Goal: Information Seeking & Learning: Learn about a topic

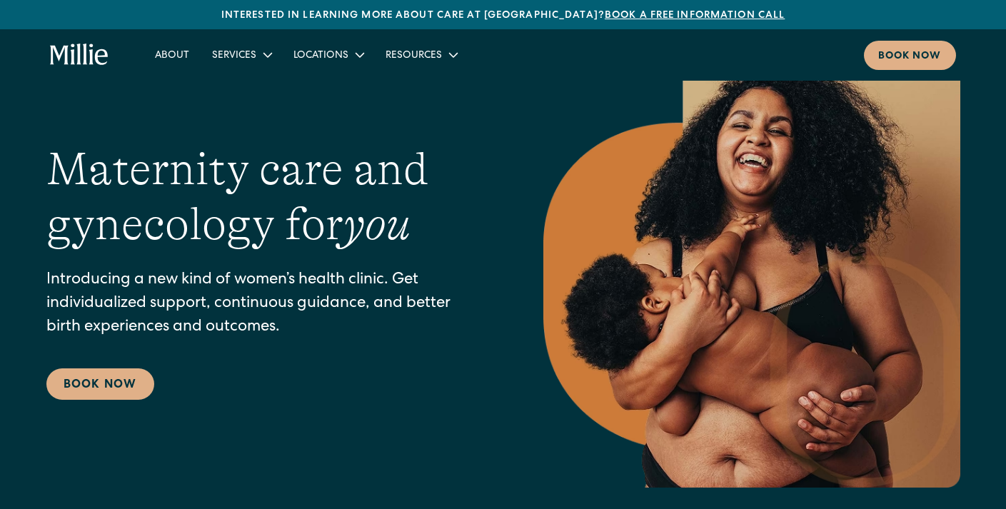
scroll to position [39, 0]
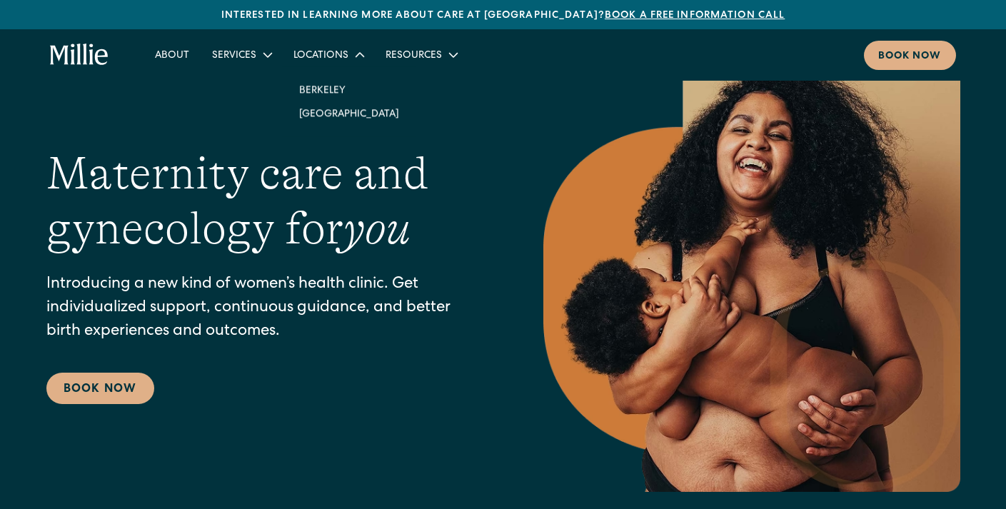
click at [343, 50] on div "Locations" at bounding box center [320, 56] width 55 height 15
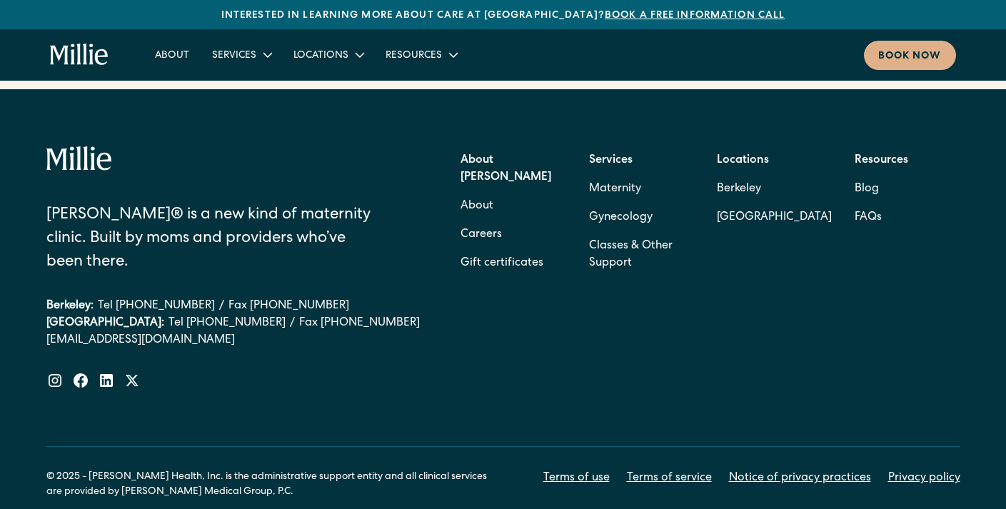
scroll to position [5784, 0]
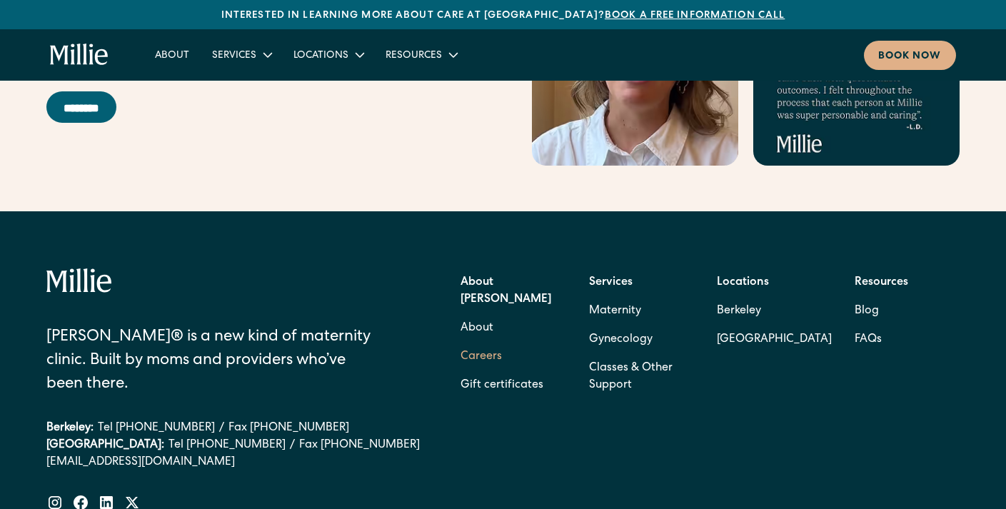
click at [488, 343] on link "Careers" at bounding box center [480, 357] width 41 height 29
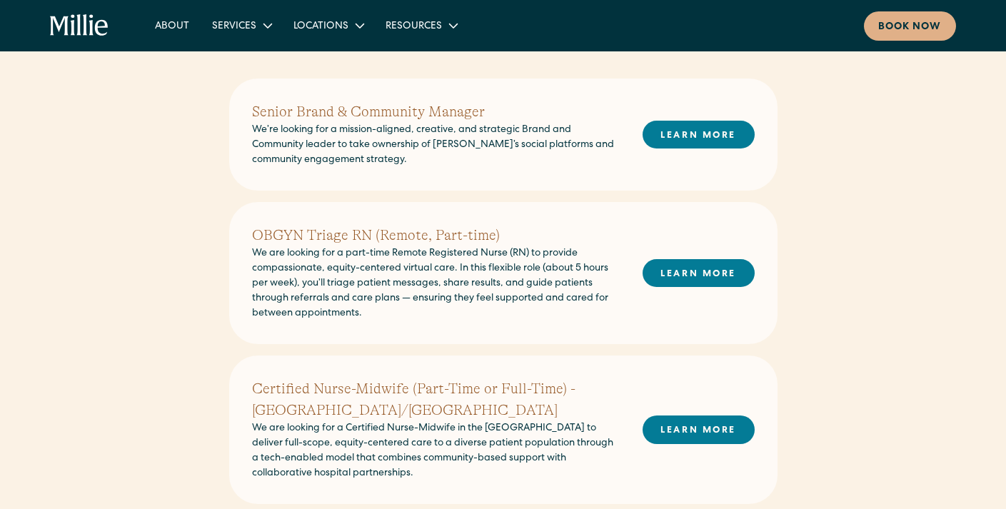
scroll to position [349, 0]
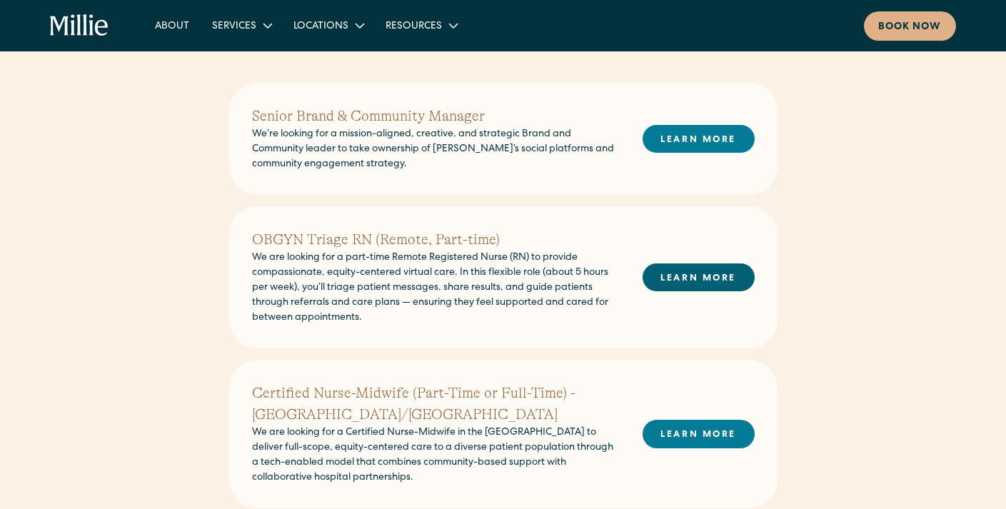
click at [694, 279] on link "LEARN MORE" at bounding box center [698, 277] width 112 height 28
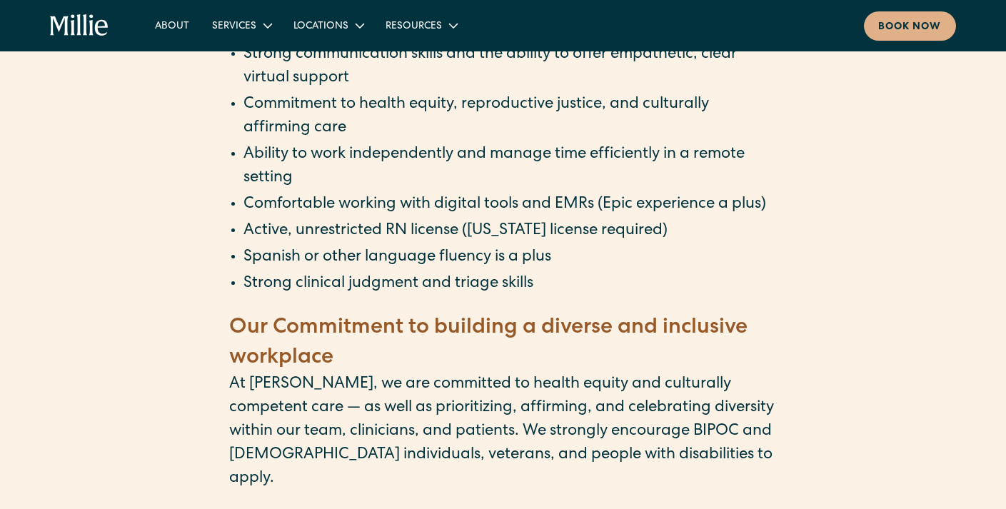
scroll to position [1121, 0]
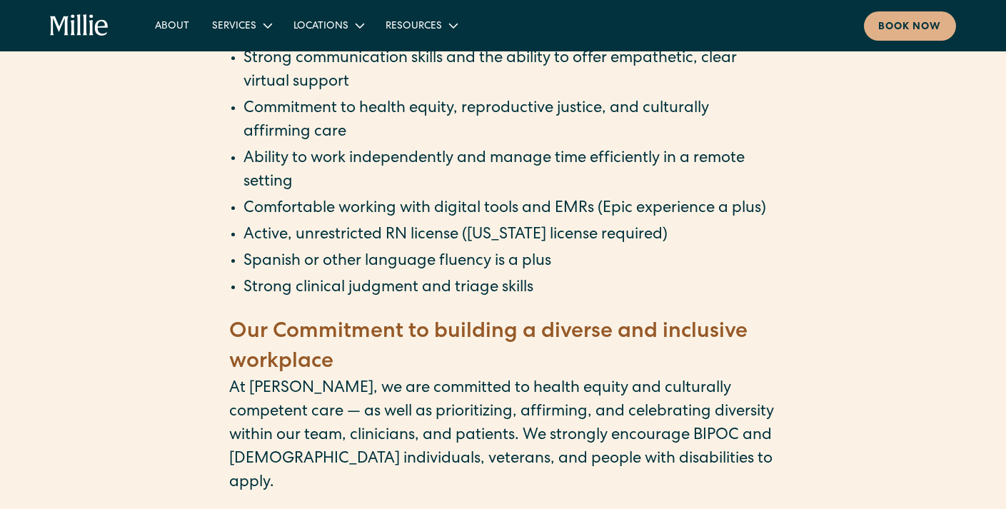
click at [565, 274] on li "Spanish or other language fluency is a plus" at bounding box center [510, 263] width 534 height 24
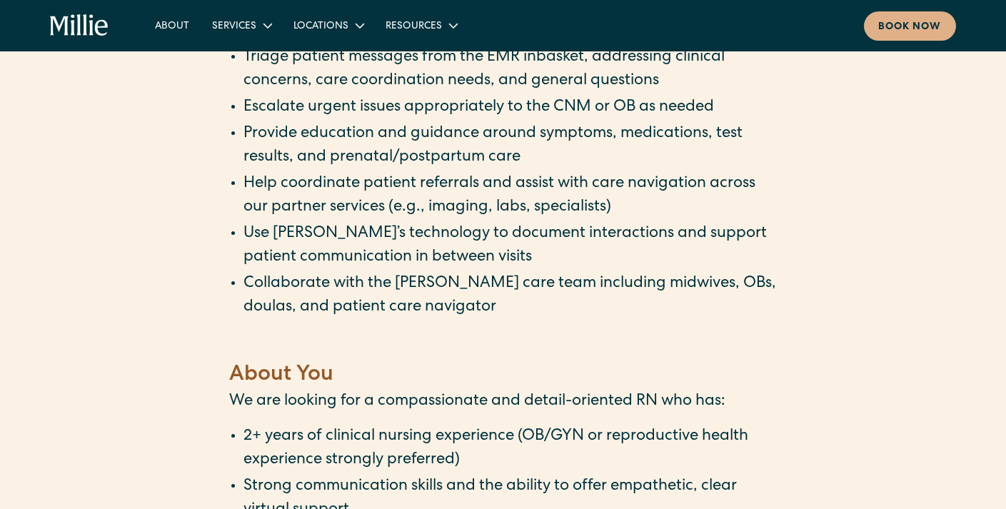
scroll to position [0, 0]
